Goal: Information Seeking & Learning: Learn about a topic

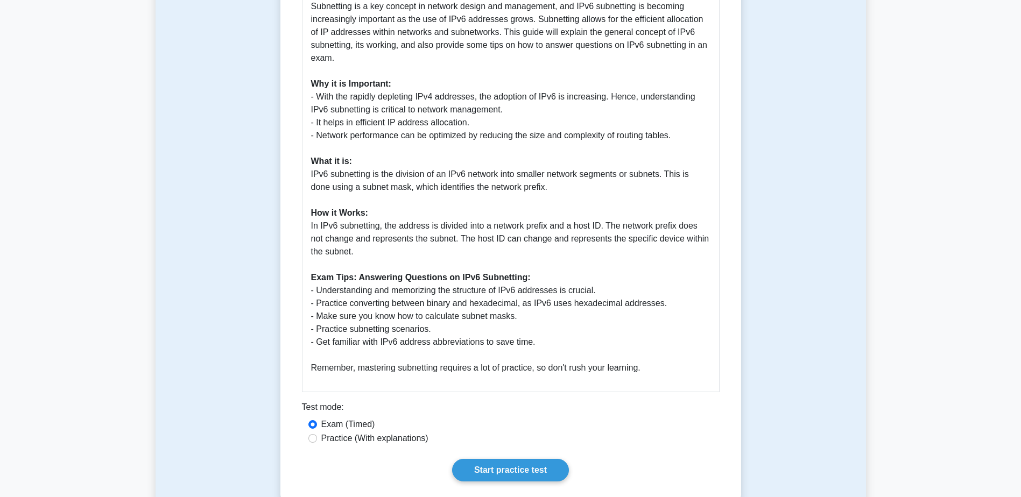
scroll to position [484, 0]
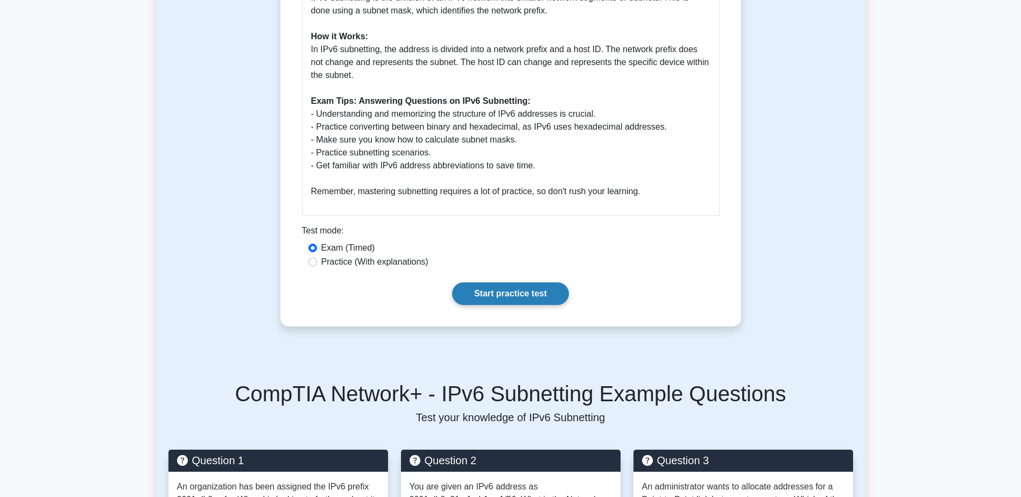
click at [488, 292] on link "Start practice test" at bounding box center [510, 294] width 117 height 23
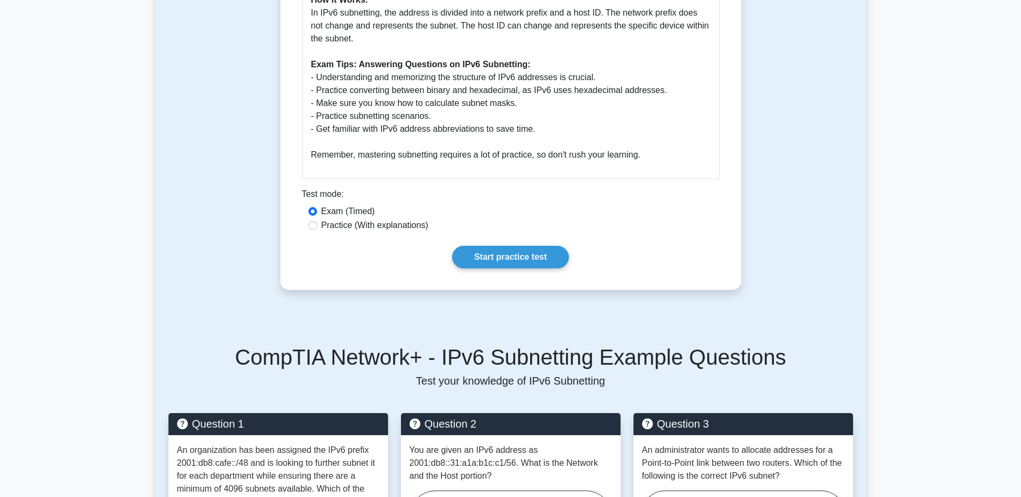
scroll to position [534, 0]
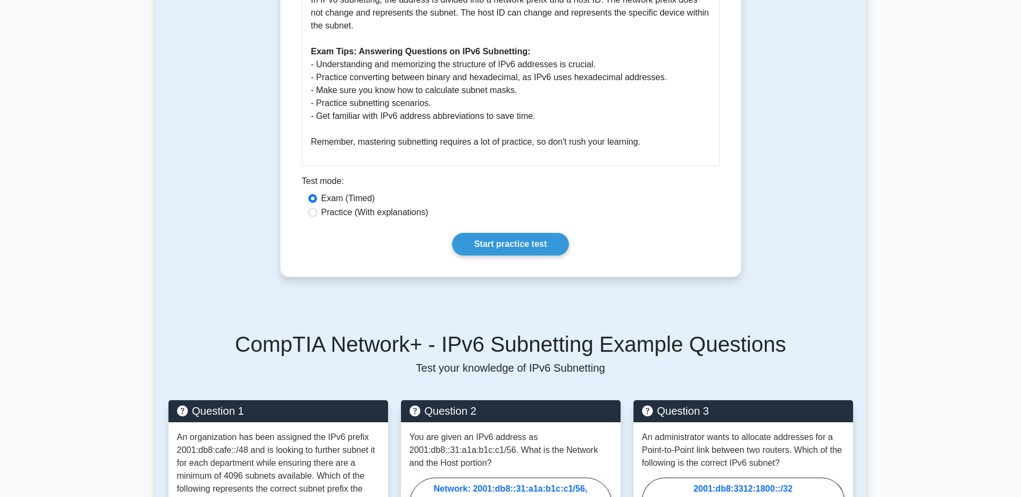
click at [359, 215] on label "Practice (With explanations)" at bounding box center [374, 212] width 107 height 13
click at [317, 215] on input "Practice (With explanations)" at bounding box center [312, 212] width 9 height 9
radio input "true"
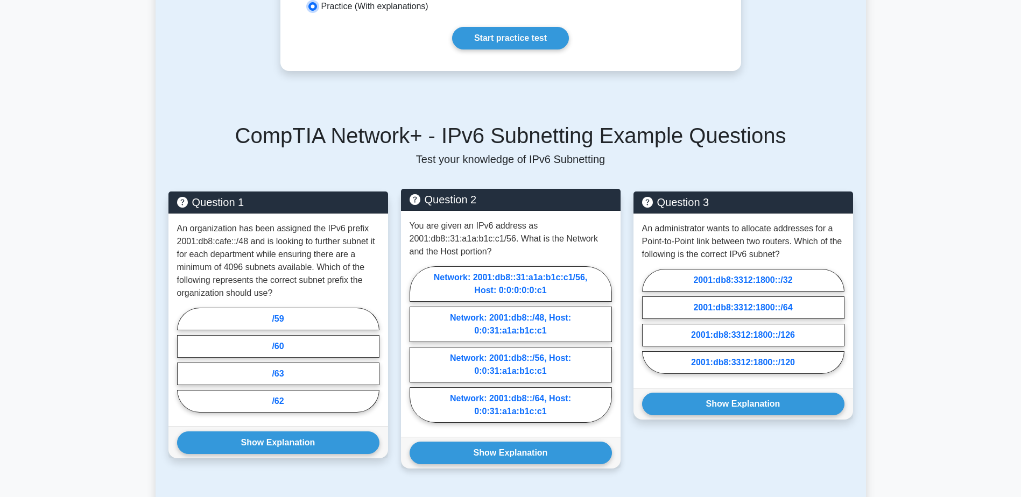
scroll to position [749, 0]
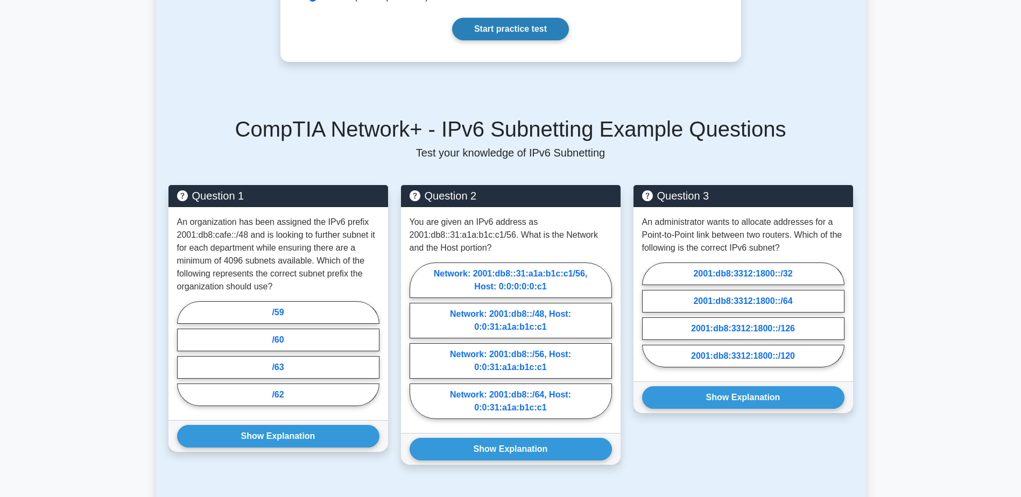
click at [482, 32] on link "Start practice test" at bounding box center [510, 29] width 117 height 23
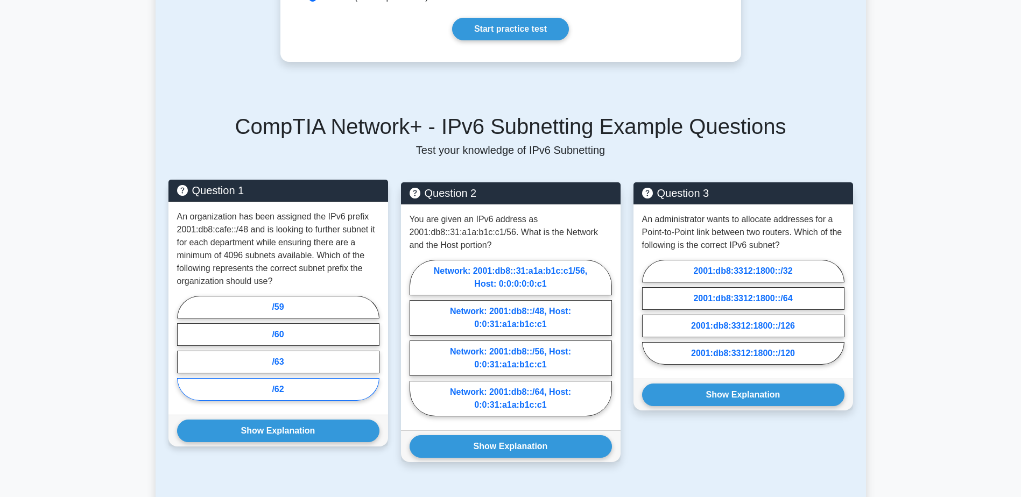
scroll to position [860, 0]
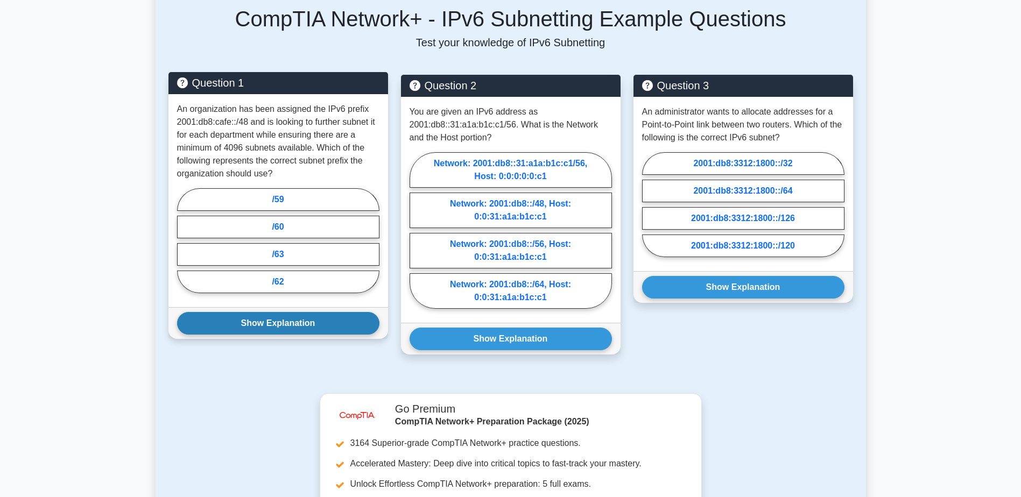
click at [318, 322] on button "Show Explanation" at bounding box center [278, 323] width 202 height 23
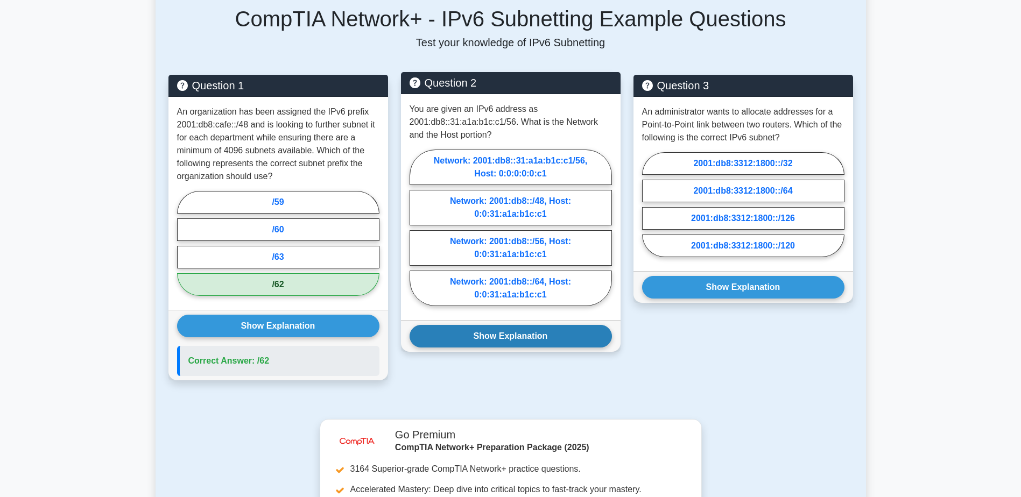
click at [505, 335] on button "Show Explanation" at bounding box center [511, 336] width 202 height 23
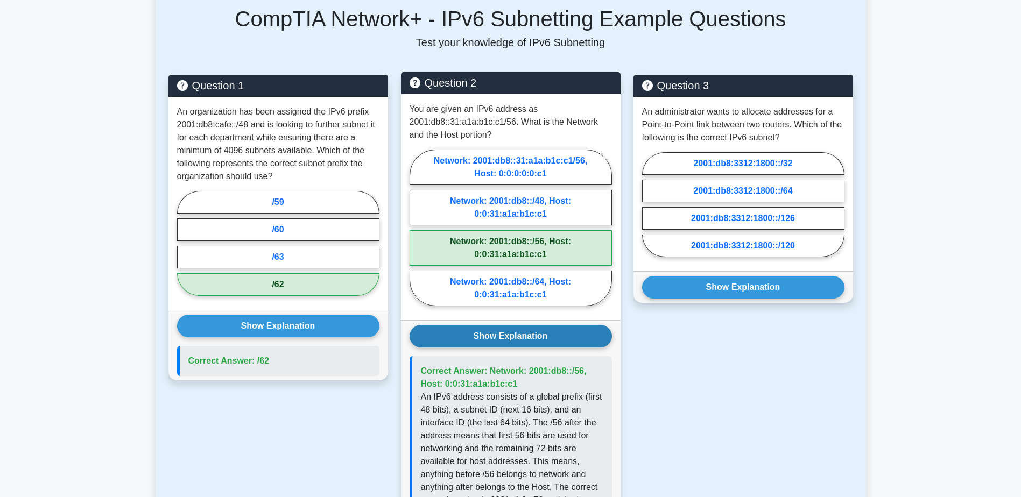
click at [503, 342] on button "Show Explanation" at bounding box center [511, 336] width 202 height 23
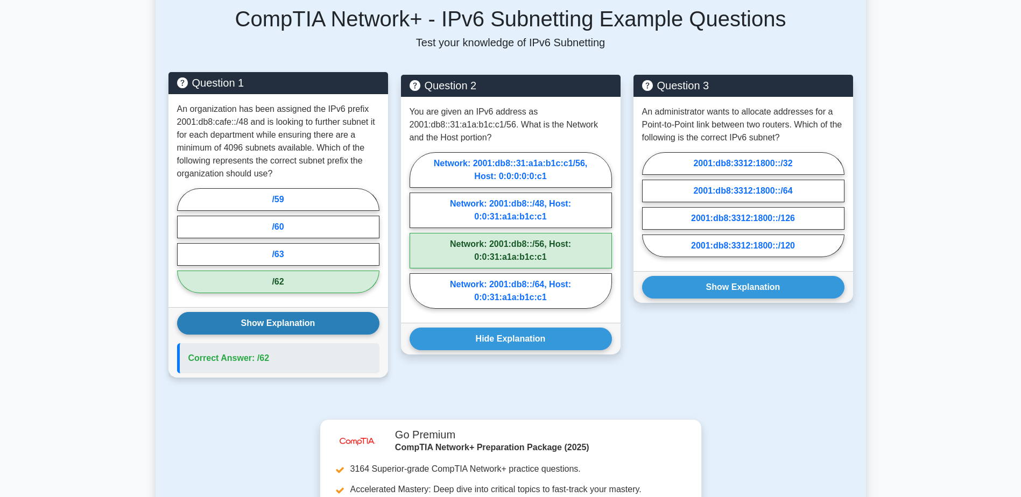
click at [305, 328] on button "Show Explanation" at bounding box center [278, 323] width 202 height 23
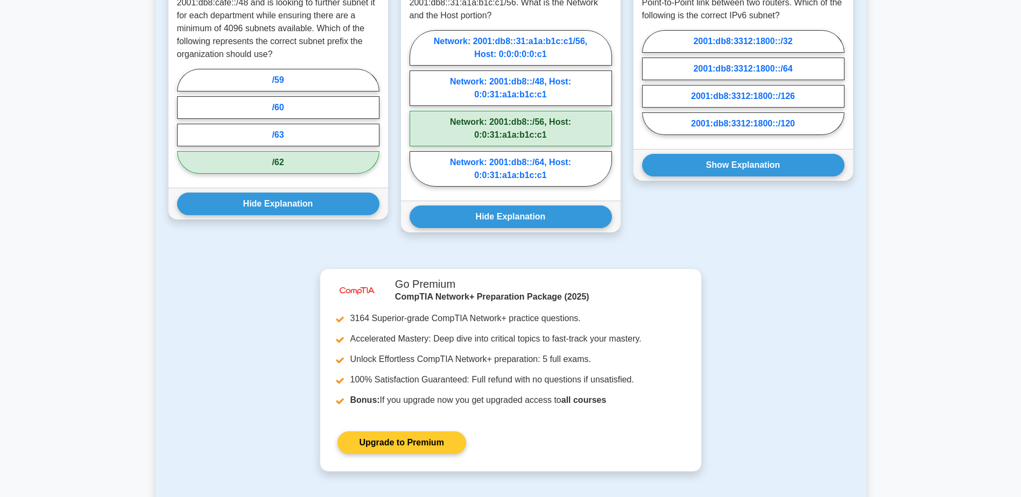
scroll to position [806, 0]
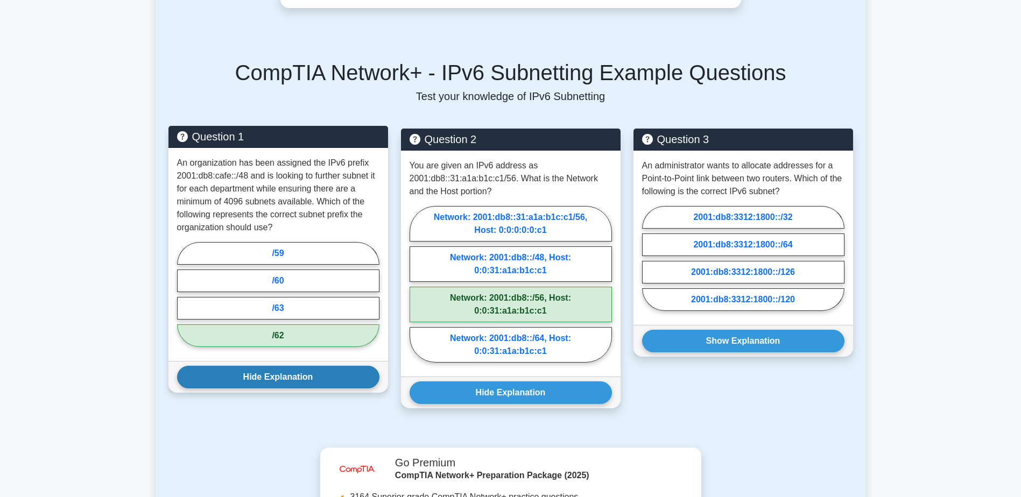
click at [282, 377] on button "Hide Explanation" at bounding box center [278, 377] width 202 height 23
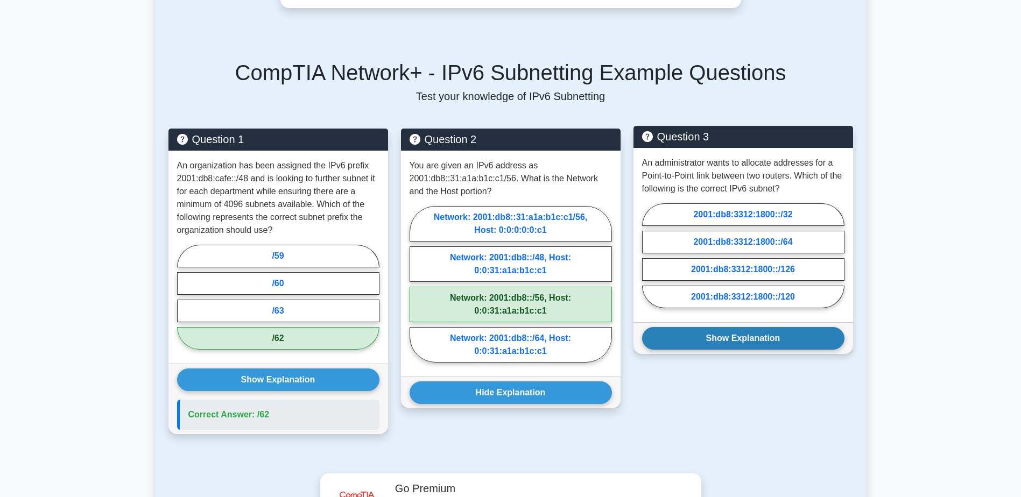
click at [793, 340] on button "Show Explanation" at bounding box center [743, 338] width 202 height 23
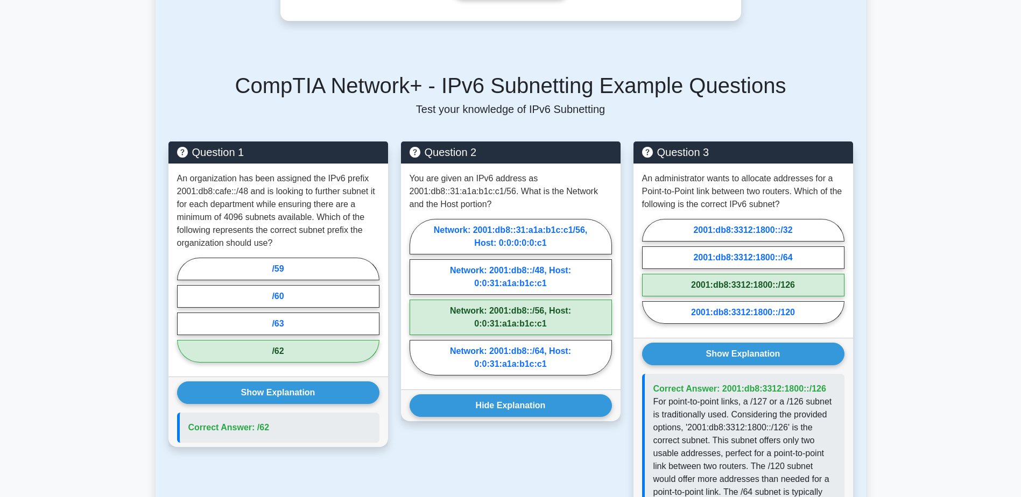
scroll to position [752, 0]
